Goal: Navigation & Orientation: Find specific page/section

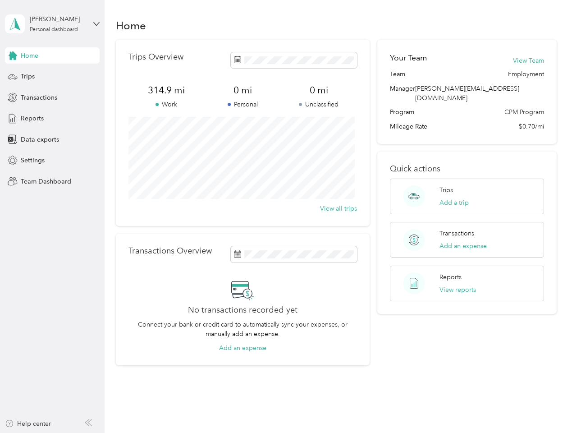
click at [286, 216] on div "Trips Overview 314.9 mi Work 0 mi Personal 0 mi Unclassified View all trips" at bounding box center [243, 133] width 254 height 186
click at [52, 24] on div "[PERSON_NAME]" at bounding box center [58, 18] width 56 height 9
click at [52, 55] on div "You’re signed in as [EMAIL_ADDRESS][DOMAIN_NAME] Team dashboard Personal dashbo…" at bounding box center [125, 79] width 241 height 92
click at [13, 55] on div "You’re signed in as [EMAIL_ADDRESS][DOMAIN_NAME] Team dashboard Personal dashbo…" at bounding box center [125, 79] width 241 height 92
